Goal: Download file/media: Obtain a digital file from the website

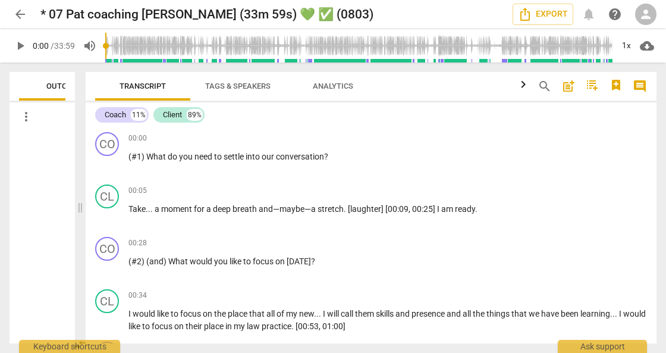
drag, startPoint x: 331, startPoint y: 211, endPoint x: 77, endPoint y: 199, distance: 253.7
click at [77, 199] on span at bounding box center [80, 207] width 7 height 290
click at [646, 48] on span "cloud_download" at bounding box center [647, 46] width 14 height 14
click at [601, 48] on li "Download audio" at bounding box center [613, 46] width 88 height 29
click at [382, 162] on p "(#1) What do you need to settle into our conversation ?" at bounding box center [387, 156] width 519 height 12
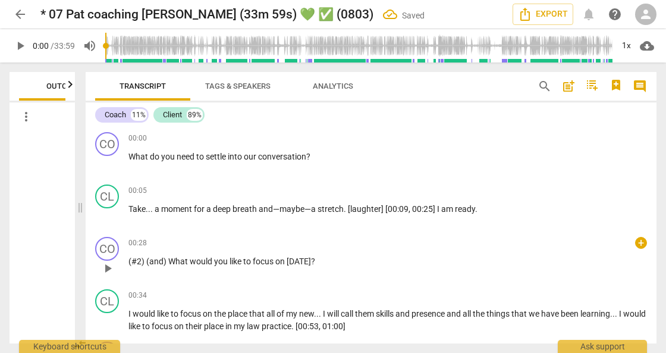
click at [137, 262] on span "(#2)" at bounding box center [137, 261] width 18 height 10
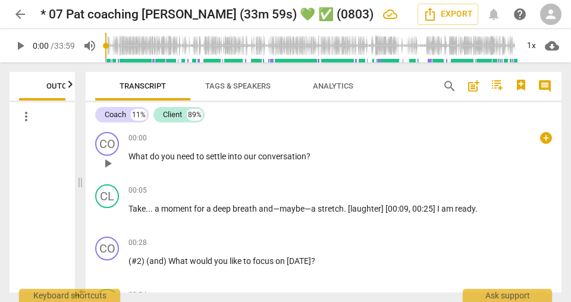
click at [139, 158] on span "What" at bounding box center [138, 157] width 21 height 10
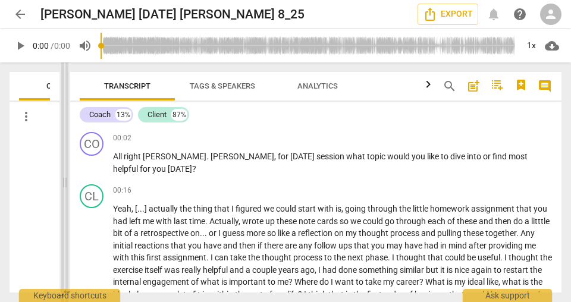
drag, startPoint x: 286, startPoint y: 181, endPoint x: 65, endPoint y: 180, distance: 221.3
click at [65, 180] on span at bounding box center [64, 182] width 7 height 240
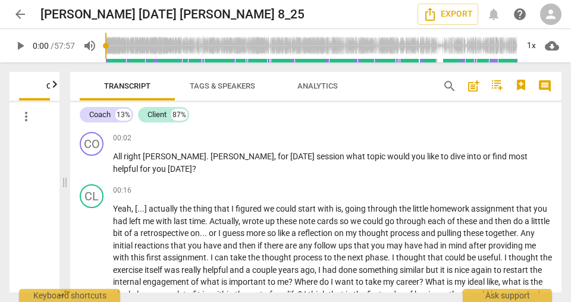
click at [552, 48] on span "cloud_download" at bounding box center [552, 46] width 14 height 14
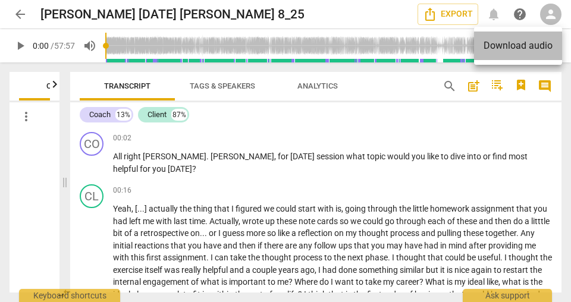
click at [518, 48] on li "Download audio" at bounding box center [518, 46] width 88 height 29
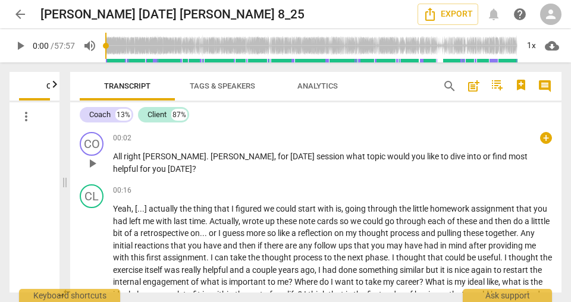
click at [274, 152] on span "," at bounding box center [276, 157] width 4 height 10
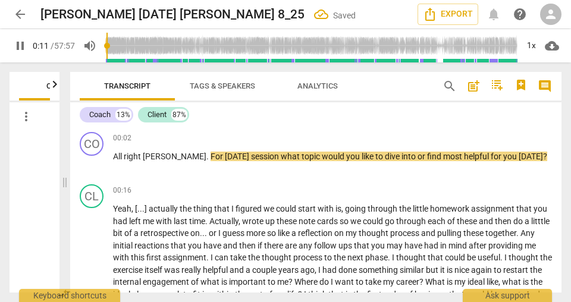
click at [23, 46] on span "pause" at bounding box center [20, 46] width 14 height 14
type input "12"
click at [158, 153] on span "[PERSON_NAME]" at bounding box center [175, 157] width 64 height 10
click at [211, 157] on span "For" at bounding box center [218, 157] width 14 height 10
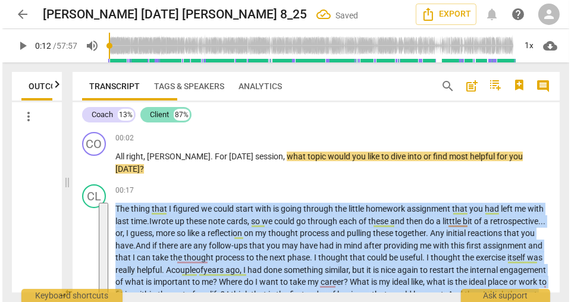
scroll to position [68, 0]
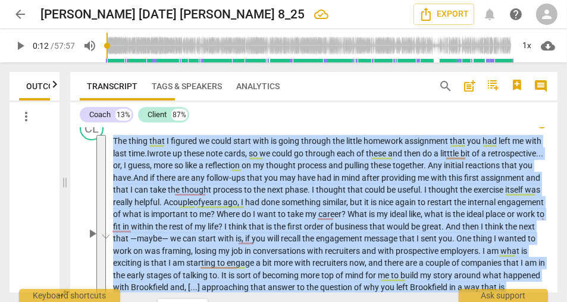
click at [497, 207] on span "engagement" at bounding box center [520, 202] width 46 height 10
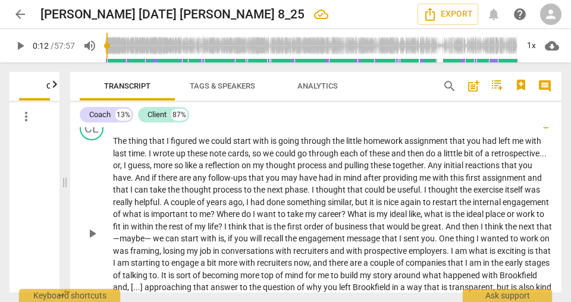
click at [151, 215] on span "is" at bounding box center [147, 214] width 8 height 10
click at [305, 218] on span "take" at bounding box center [296, 214] width 18 height 10
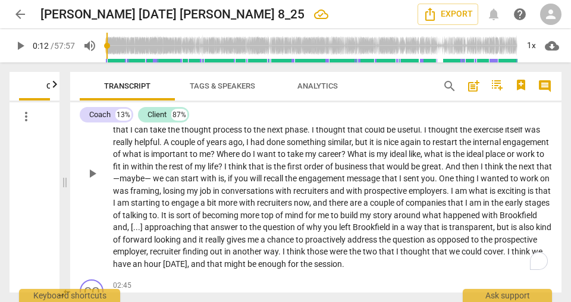
scroll to position [136, 0]
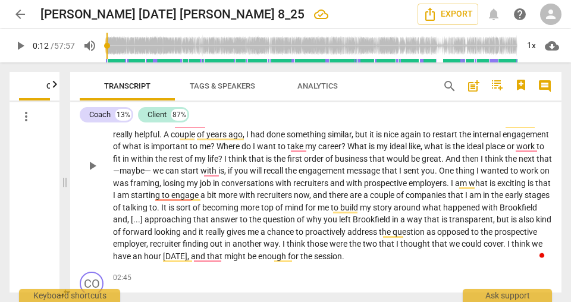
click at [473, 139] on span "internal" at bounding box center [488, 135] width 30 height 10
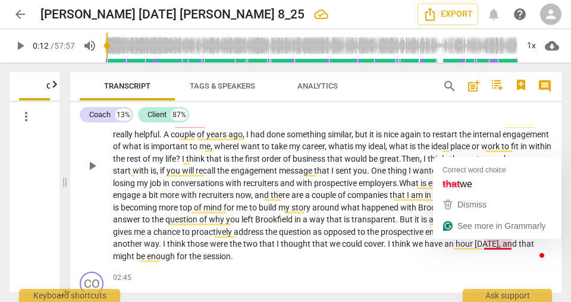
drag, startPoint x: 525, startPoint y: 243, endPoint x: 531, endPoint y: 247, distance: 7.8
click at [364, 243] on span "could" at bounding box center [353, 244] width 22 height 10
click at [342, 244] on span "we" at bounding box center [336, 244] width 12 height 10
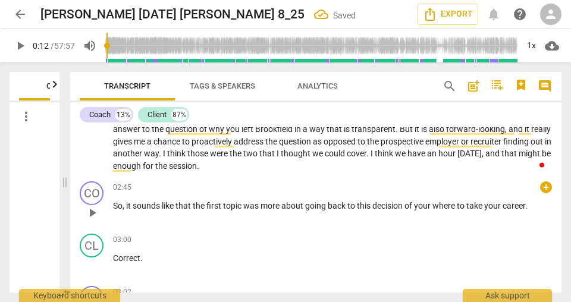
scroll to position [238, 0]
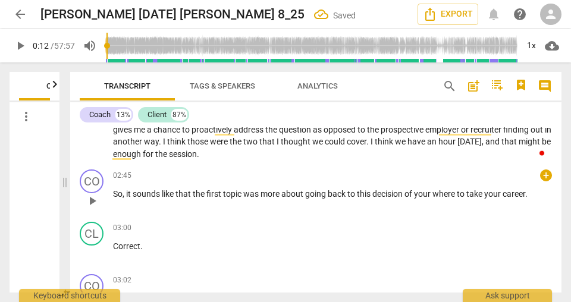
click at [141, 196] on span "sounds" at bounding box center [147, 194] width 29 height 10
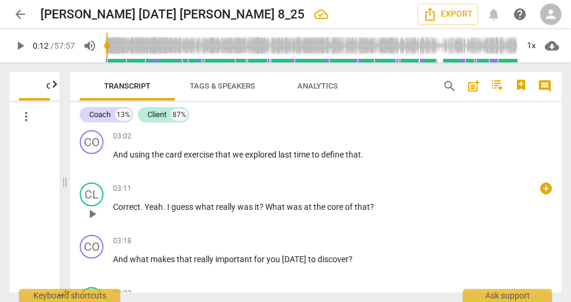
scroll to position [393, 0]
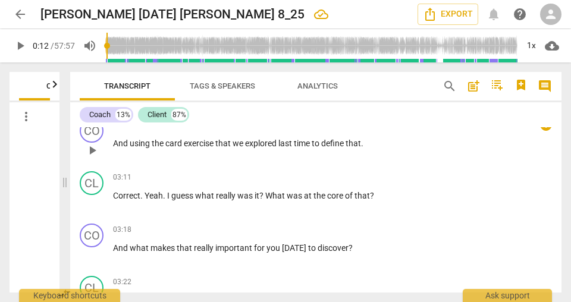
click at [134, 144] on span "using" at bounding box center [141, 144] width 22 height 10
click at [189, 193] on span "guess" at bounding box center [183, 196] width 24 height 10
click at [184, 193] on span "guess" at bounding box center [183, 196] width 24 height 10
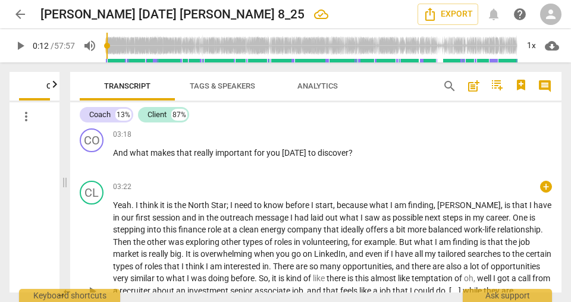
scroll to position [488, 0]
click at [194, 151] on span "really" at bounding box center [204, 153] width 21 height 10
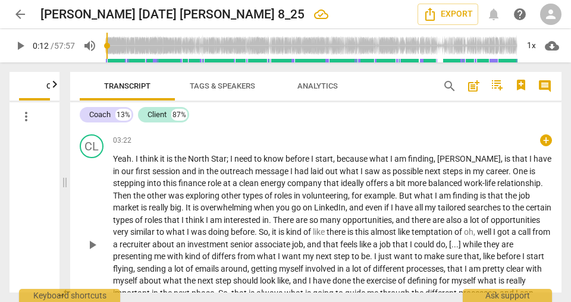
scroll to position [556, 0]
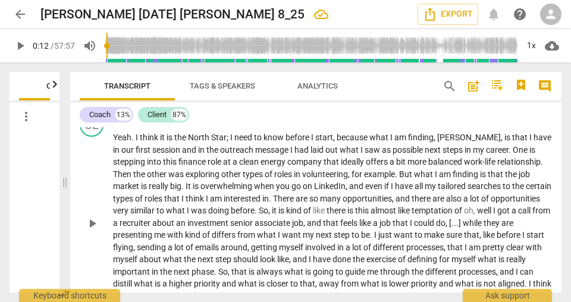
click at [133, 139] on span "." at bounding box center [133, 138] width 4 height 10
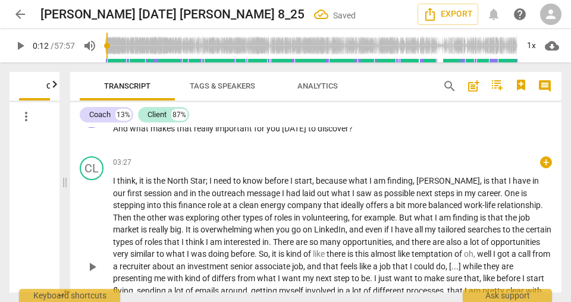
scroll to position [531, 0]
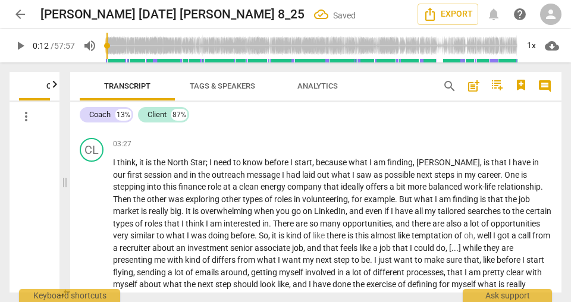
click at [155, 167] on p "I think , it is the North Star ; I need to know before I start , because what I…" at bounding box center [332, 247] width 439 height 183
drag, startPoint x: 173, startPoint y: 161, endPoint x: 306, endPoint y: 214, distance: 143.0
click at [174, 161] on span "North" at bounding box center [178, 163] width 23 height 10
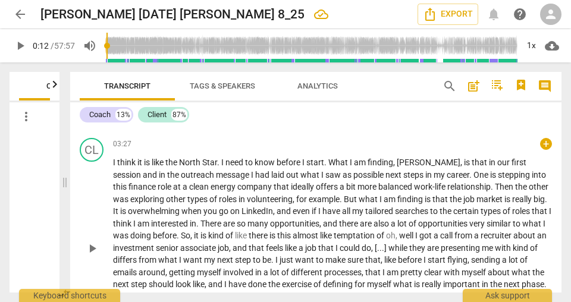
click at [216, 172] on span "message" at bounding box center [233, 175] width 35 height 10
click at [183, 182] on span "a" at bounding box center [186, 187] width 7 height 10
drag, startPoint x: 189, startPoint y: 208, endPoint x: 197, endPoint y: 210, distance: 9.2
click at [189, 208] on span "when" at bounding box center [192, 211] width 22 height 10
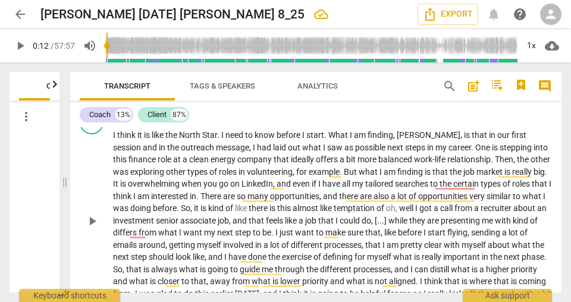
scroll to position [565, 0]
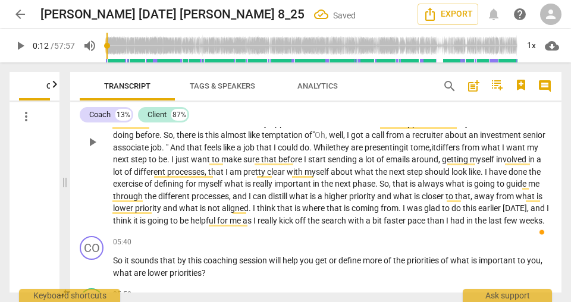
scroll to position [667, 0]
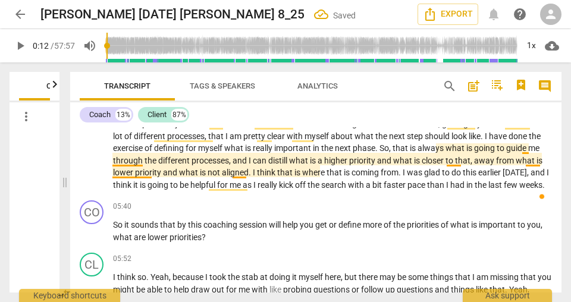
click at [410, 148] on span "that" at bounding box center [401, 148] width 17 height 10
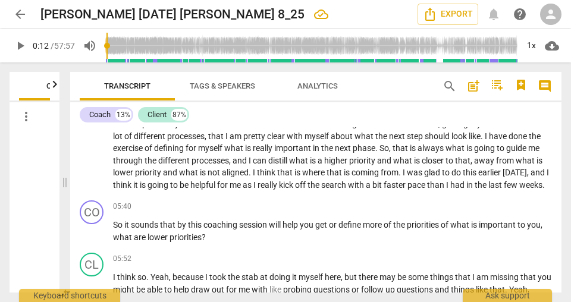
click at [399, 173] on span "from" at bounding box center [390, 173] width 18 height 10
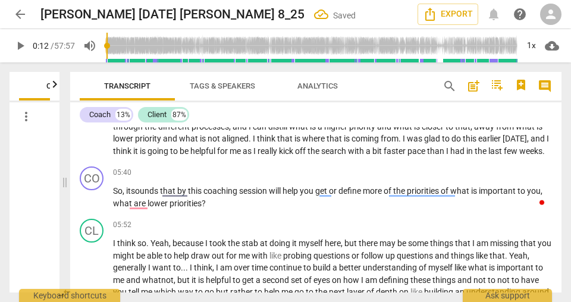
scroll to position [735, 0]
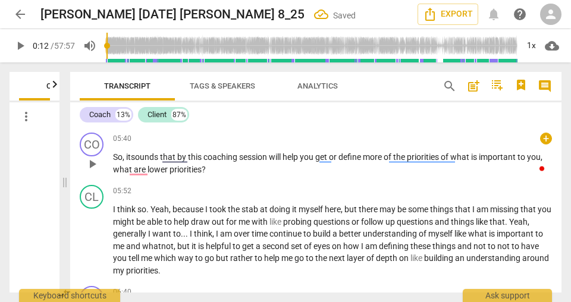
click at [131, 162] on span "t" at bounding box center [129, 157] width 3 height 10
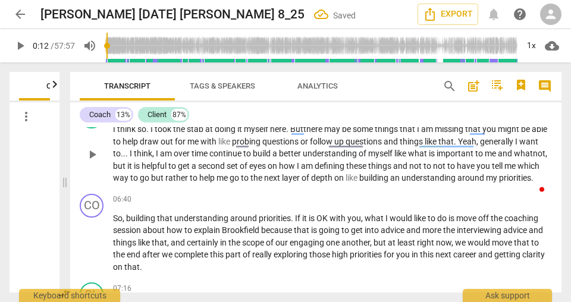
scroll to position [803, 0]
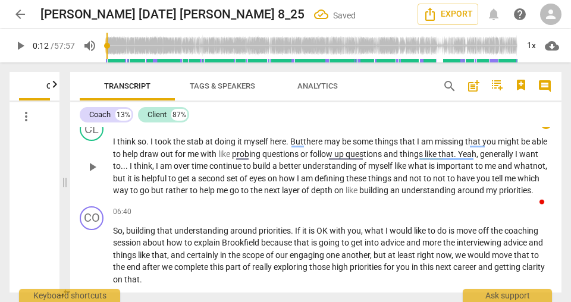
click at [425, 146] on span "am" at bounding box center [428, 142] width 14 height 10
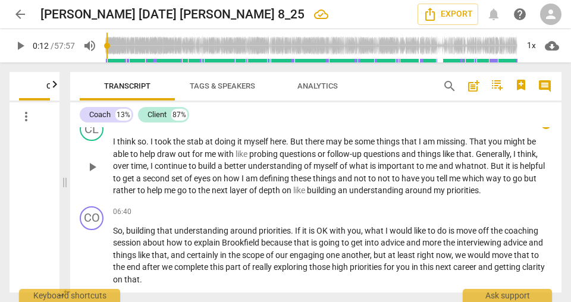
click at [439, 171] on span "me" at bounding box center [432, 166] width 13 height 10
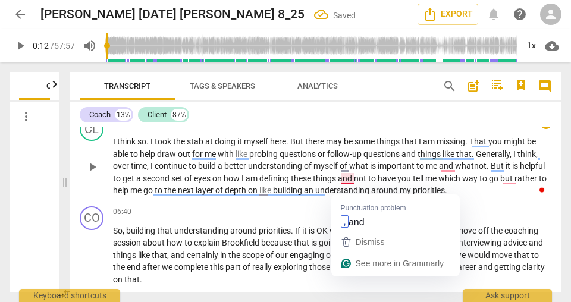
click at [437, 183] on span "me" at bounding box center [431, 179] width 13 height 10
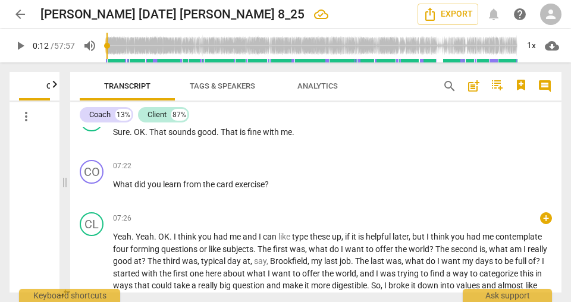
scroll to position [1007, 0]
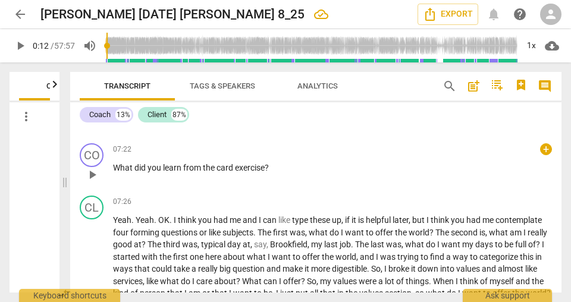
click at [153, 173] on span "you" at bounding box center [155, 168] width 15 height 10
click at [158, 225] on span "OK" at bounding box center [163, 220] width 11 height 10
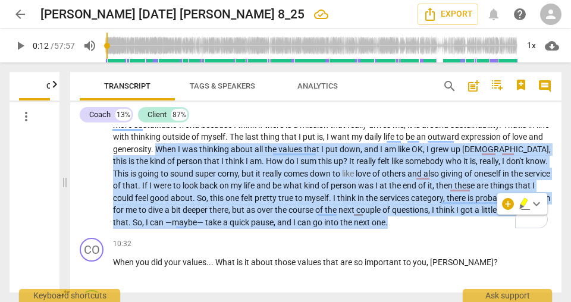
scroll to position [1224, 0]
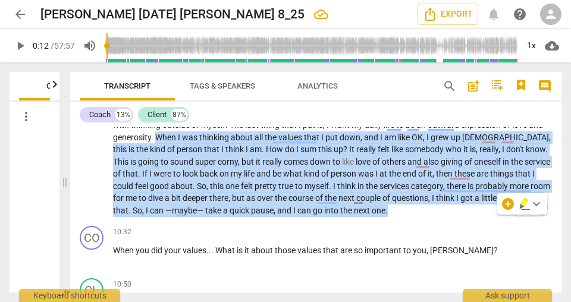
click at [472, 152] on p "I can type these up , if it is helpful later. But I think you had me contemplat…" at bounding box center [332, 107] width 439 height 220
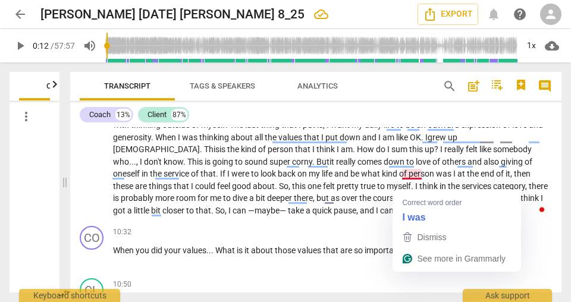
click at [436, 178] on span "was" at bounding box center [444, 174] width 17 height 10
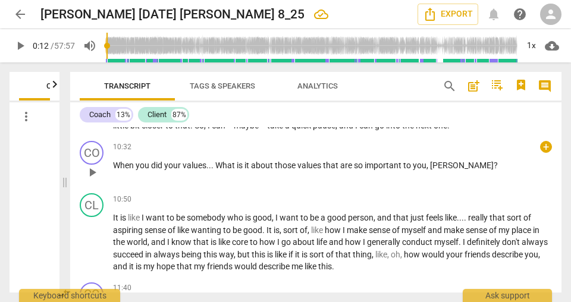
scroll to position [1326, 0]
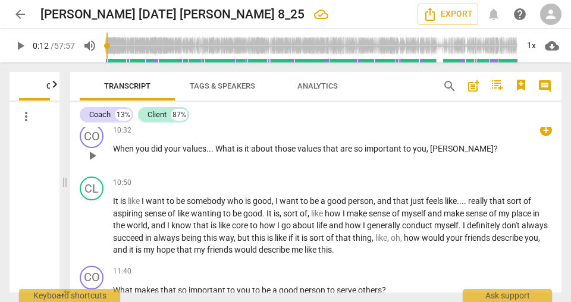
click at [247, 153] on span "it" at bounding box center [247, 149] width 7 height 10
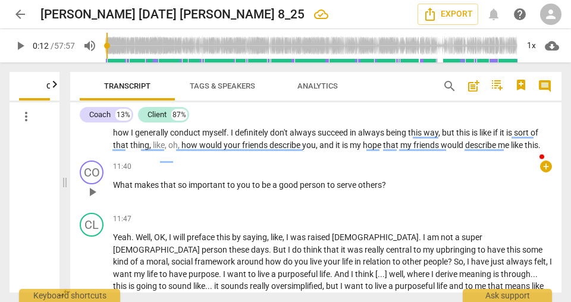
scroll to position [1428, 0]
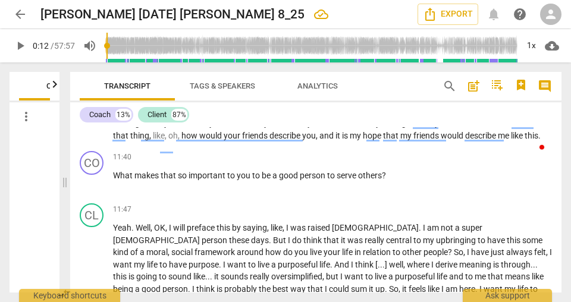
click at [318, 128] on span "always" at bounding box center [304, 123] width 28 height 10
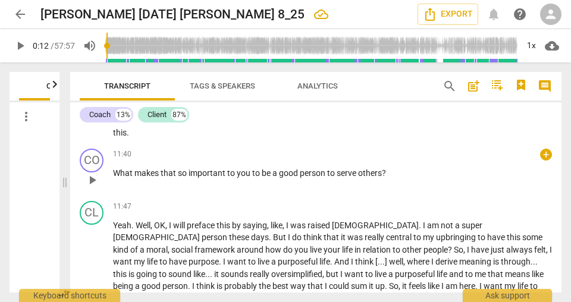
scroll to position [1450, 0]
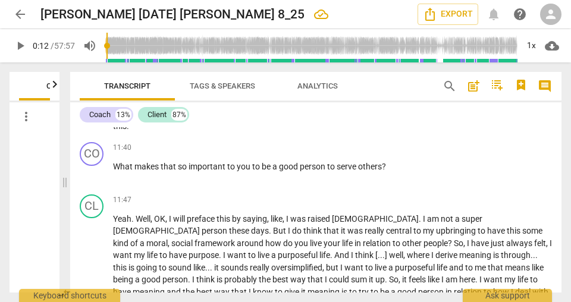
type input "12"
